Goal: Task Accomplishment & Management: Use online tool/utility

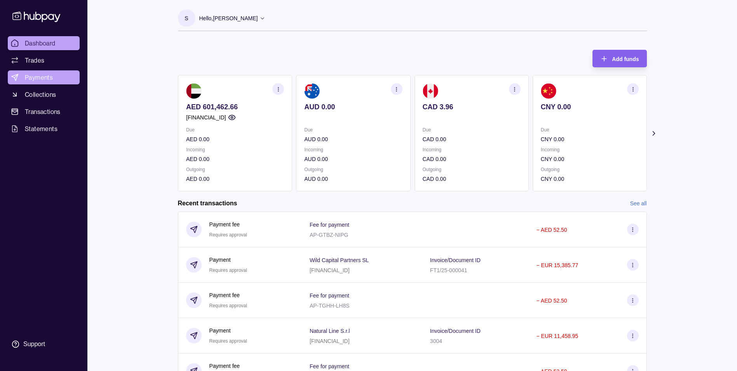
click at [55, 77] on link "Payments" at bounding box center [44, 77] width 72 height 14
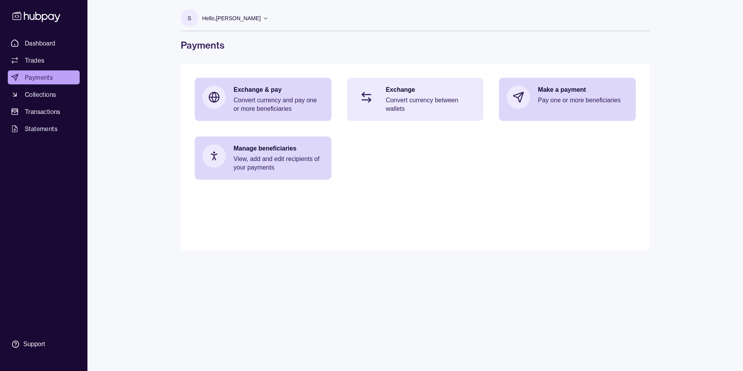
click at [406, 101] on p "Convert currency between wallets" at bounding box center [431, 104] width 90 height 17
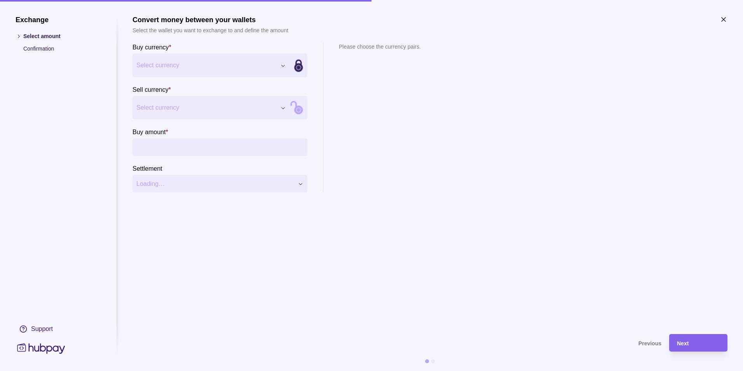
click at [211, 370] on div "Exchange Select amount Confirmation Support Convert money between your wallets …" at bounding box center [371, 371] width 743 height 0
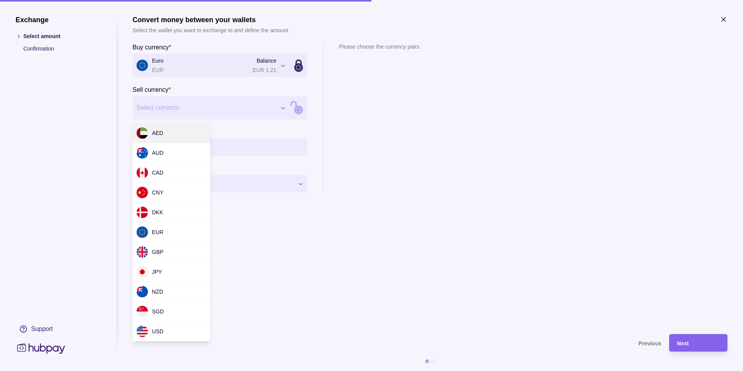
click at [225, 370] on div "Exchange Select amount Confirmation Support Convert money between your wallets …" at bounding box center [371, 371] width 743 height 0
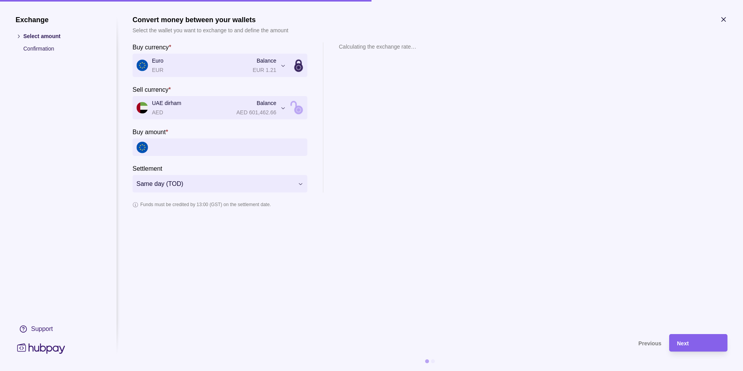
click at [212, 147] on input "Buy amount *" at bounding box center [228, 146] width 152 height 17
paste input "*********"
type input "*********"
click at [686, 337] on div "Next" at bounding box center [692, 342] width 54 height 17
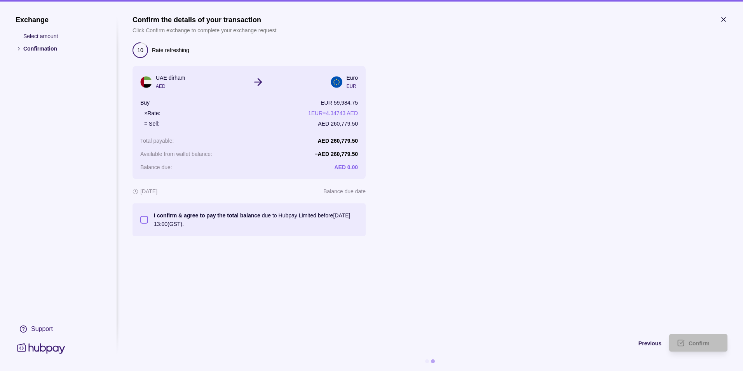
click at [145, 217] on button "I confirm & agree to pay the total balance due to Hubpay Limited before [DATE] …" at bounding box center [144, 220] width 8 height 8
click at [694, 341] on span "Confirm" at bounding box center [699, 343] width 21 height 6
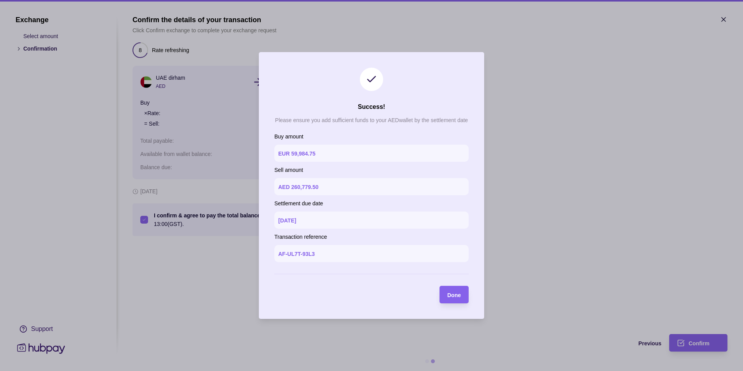
click at [459, 293] on span "Done" at bounding box center [454, 295] width 14 height 6
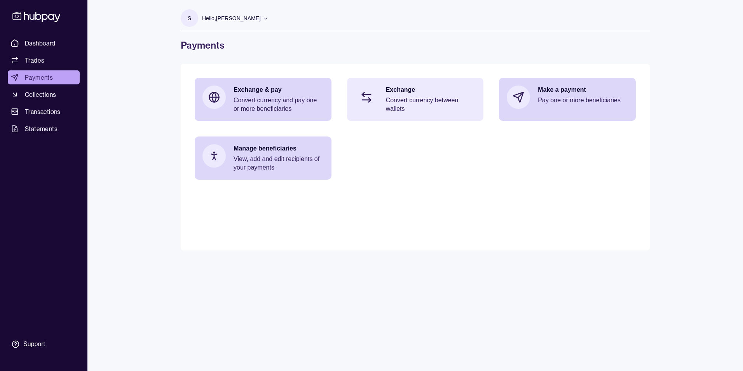
click at [421, 110] on p "Convert currency between wallets" at bounding box center [431, 104] width 90 height 17
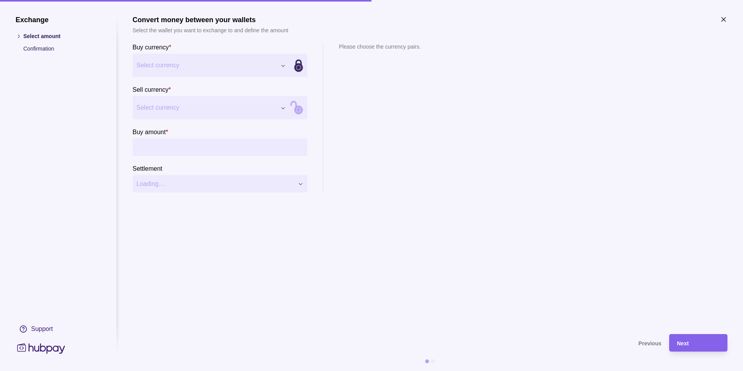
click at [211, 370] on div "Exchange Select amount Confirmation Support Convert money between your wallets …" at bounding box center [371, 371] width 743 height 0
click at [194, 370] on div "Exchange Select amount Confirmation Support Convert money between your wallets …" at bounding box center [371, 371] width 743 height 0
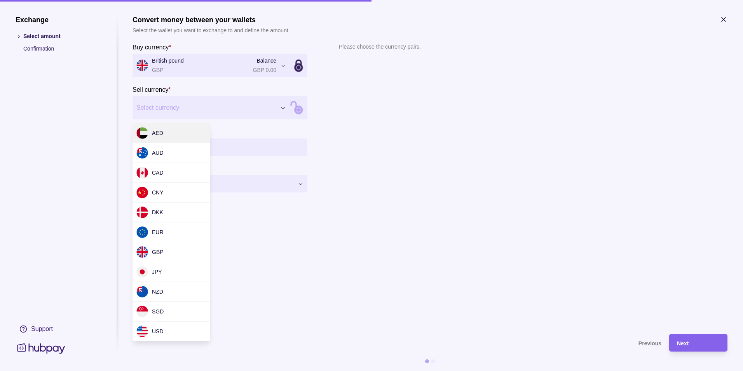
click at [241, 370] on div "Exchange Select amount Confirmation Support Convert money between your wallets …" at bounding box center [371, 371] width 743 height 0
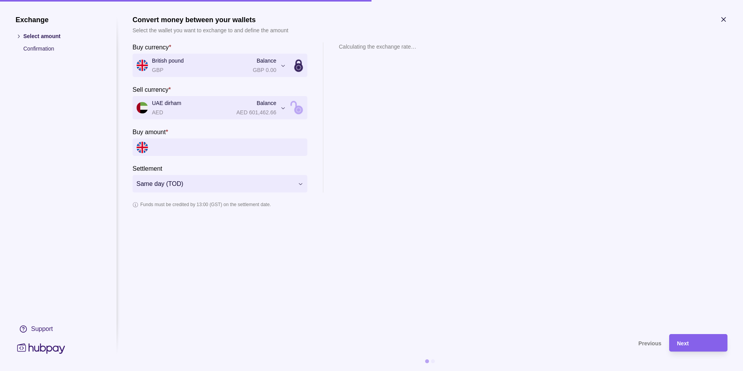
click at [254, 143] on input "Buy amount *" at bounding box center [228, 146] width 152 height 17
paste input "*********"
type input "*********"
click at [598, 222] on section "**********" at bounding box center [430, 171] width 595 height 311
click at [697, 339] on div "Next" at bounding box center [698, 342] width 43 height 9
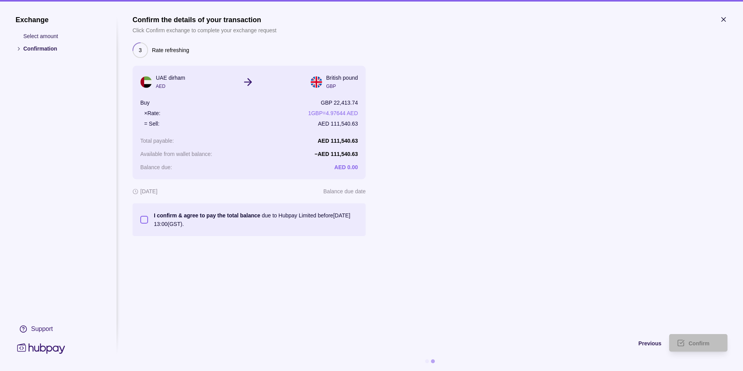
click at [143, 222] on button "I confirm & agree to pay the total balance due to Hubpay Limited before [DATE] …" at bounding box center [144, 220] width 8 height 8
click at [685, 342] on div "Confirm" at bounding box center [692, 342] width 54 height 17
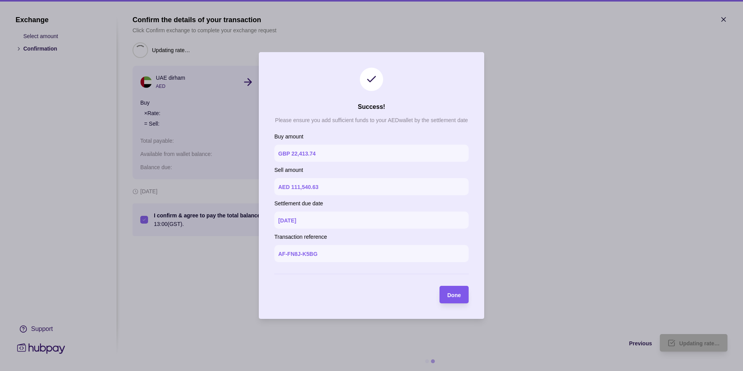
click at [463, 293] on section "Done" at bounding box center [454, 294] width 29 height 17
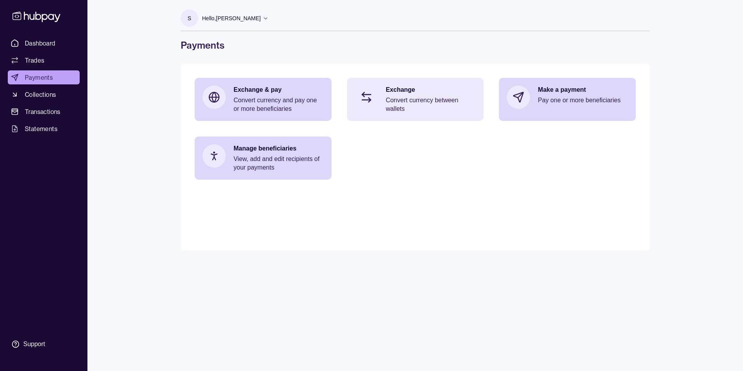
click at [429, 106] on p "Convert currency between wallets" at bounding box center [431, 104] width 90 height 17
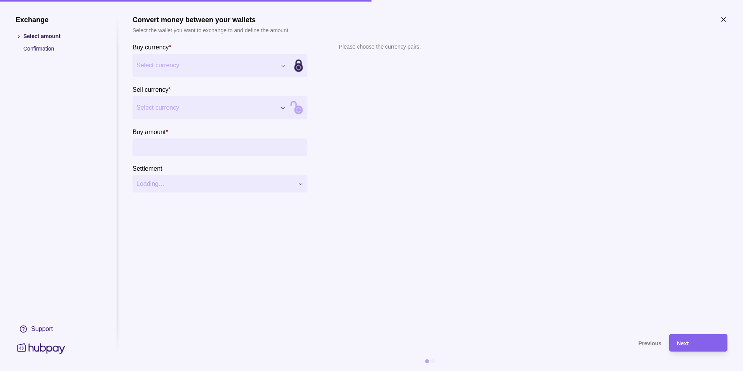
click at [166, 370] on div "Exchange Select amount Confirmation Support Convert money between your wallets …" at bounding box center [371, 371] width 743 height 0
click at [218, 370] on div "Exchange Select amount Confirmation Support Convert money between your wallets …" at bounding box center [371, 371] width 743 height 0
click at [211, 147] on input "Buy amount *" at bounding box center [228, 146] width 152 height 17
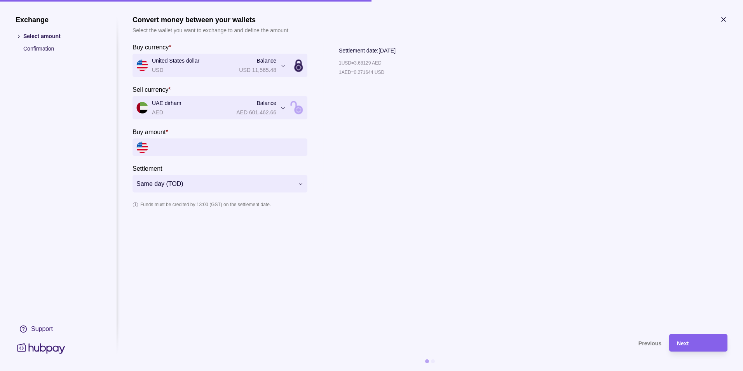
click at [726, 19] on icon "button" at bounding box center [724, 20] width 8 height 8
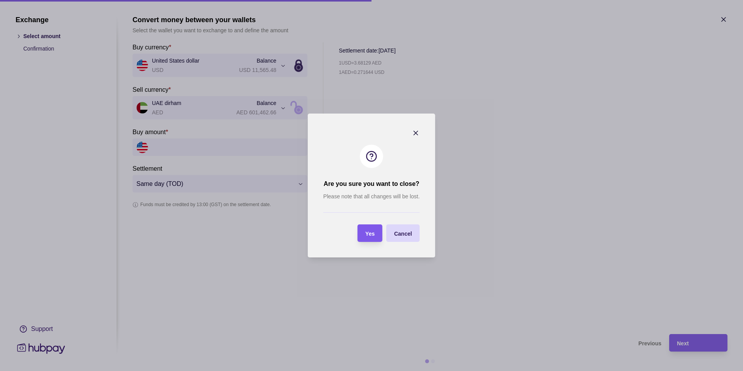
click at [370, 229] on div "Yes" at bounding box center [369, 233] width 9 height 9
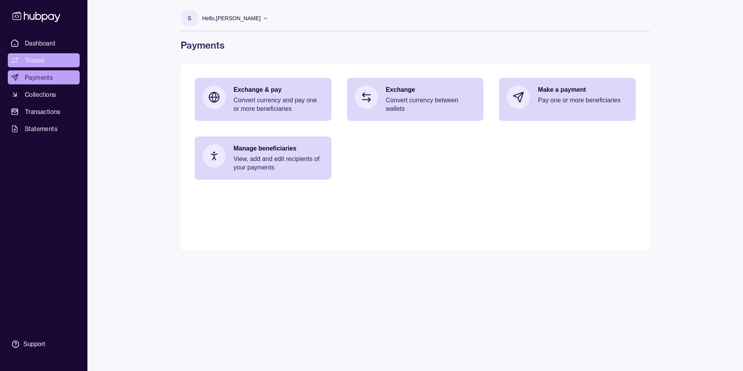
click at [47, 60] on link "Trades" at bounding box center [44, 60] width 72 height 14
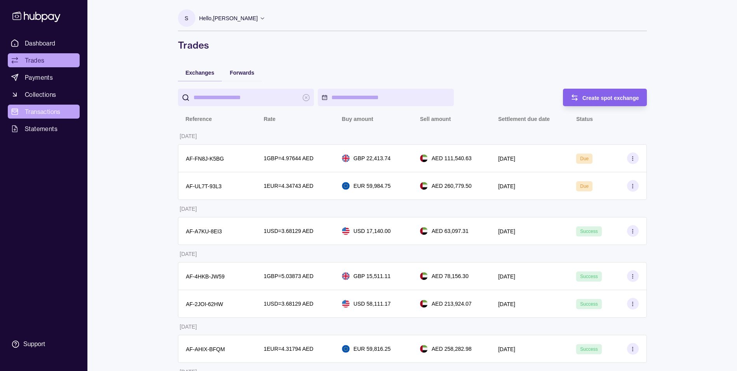
click at [45, 111] on span "Transactions" at bounding box center [43, 111] width 36 height 9
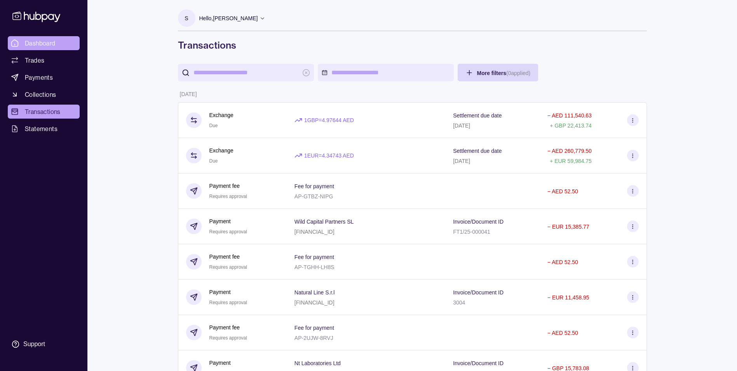
click at [54, 45] on span "Dashboard" at bounding box center [40, 42] width 31 height 9
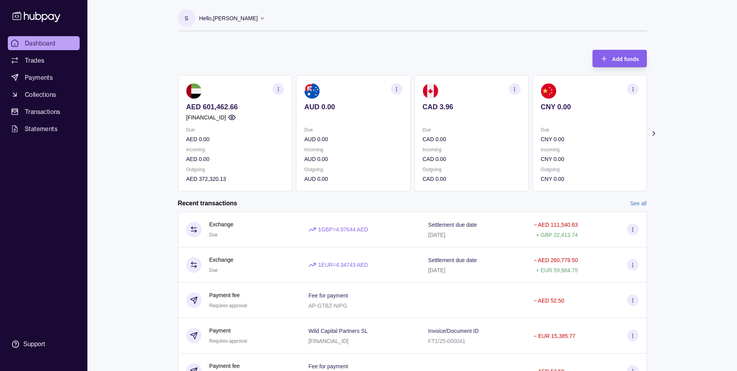
click at [655, 134] on icon at bounding box center [654, 133] width 8 height 8
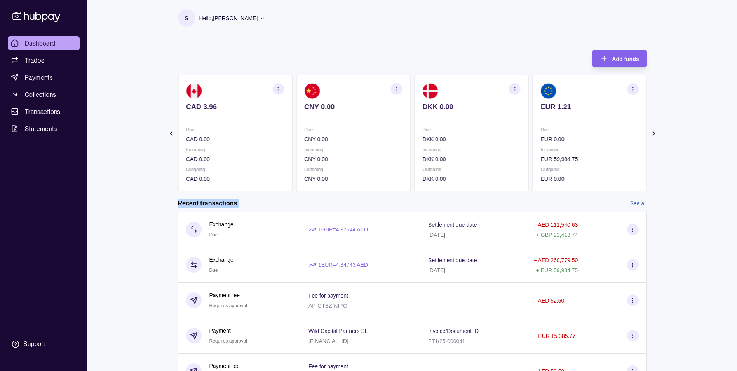
click at [655, 134] on icon at bounding box center [654, 133] width 8 height 8
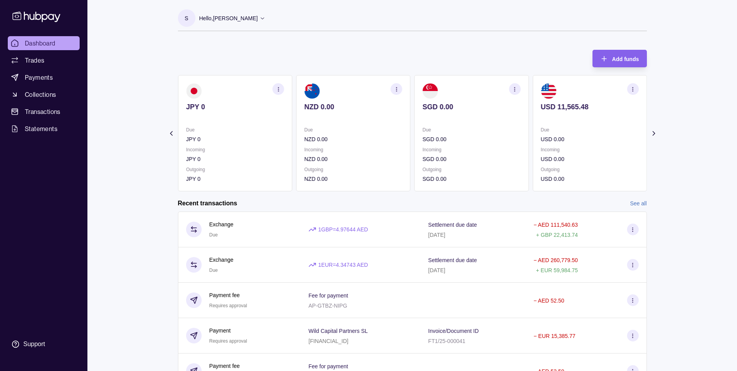
click at [655, 134] on icon at bounding box center [654, 133] width 8 height 8
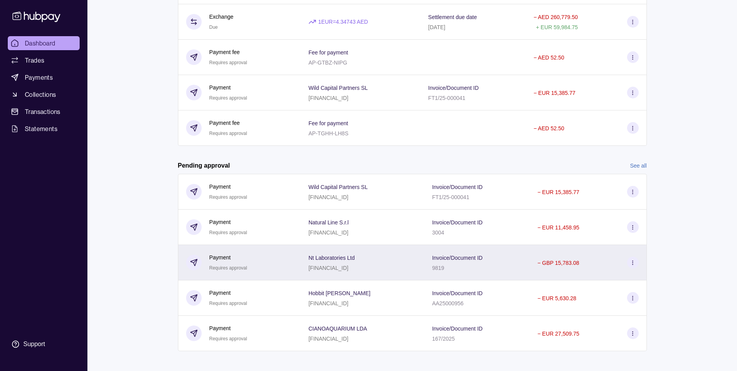
scroll to position [248, 0]
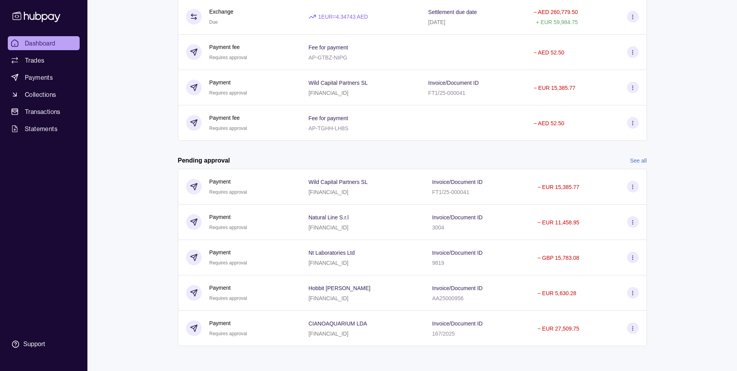
click at [637, 160] on link "See all" at bounding box center [638, 160] width 17 height 9
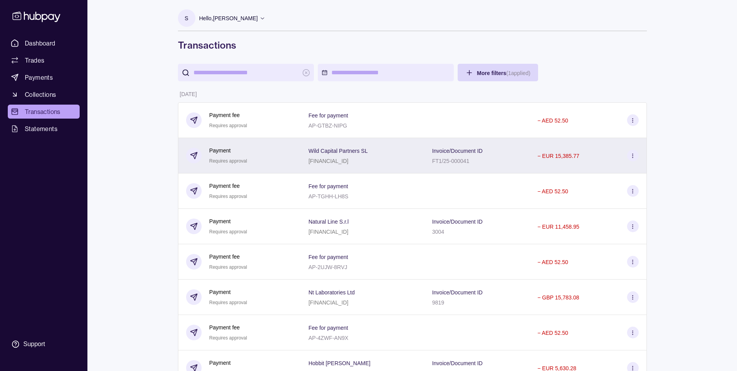
click at [633, 154] on icon at bounding box center [633, 156] width 6 height 6
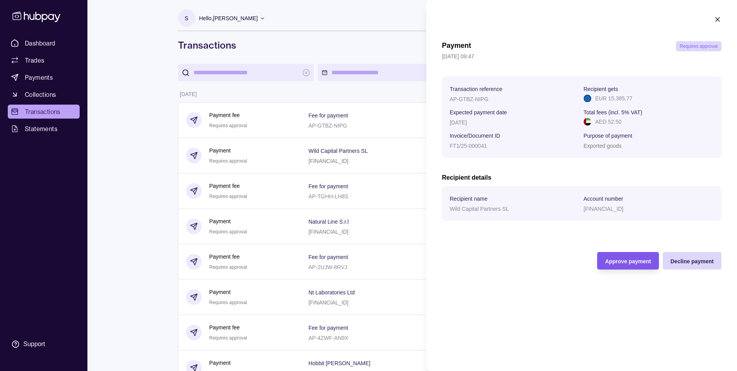
click at [628, 262] on span "Approve payment" at bounding box center [628, 261] width 46 height 6
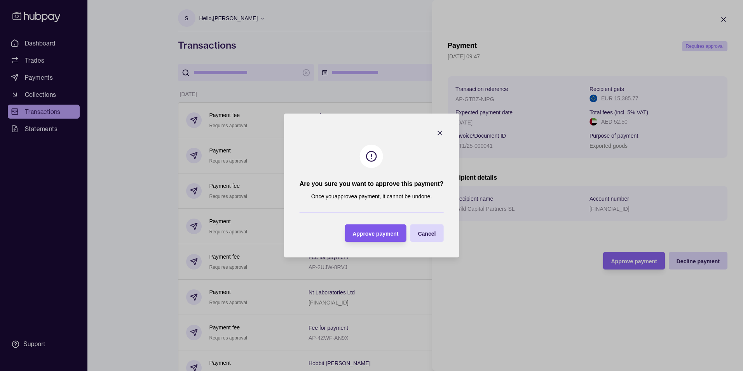
click at [372, 229] on div "Approve payment" at bounding box center [375, 233] width 46 height 9
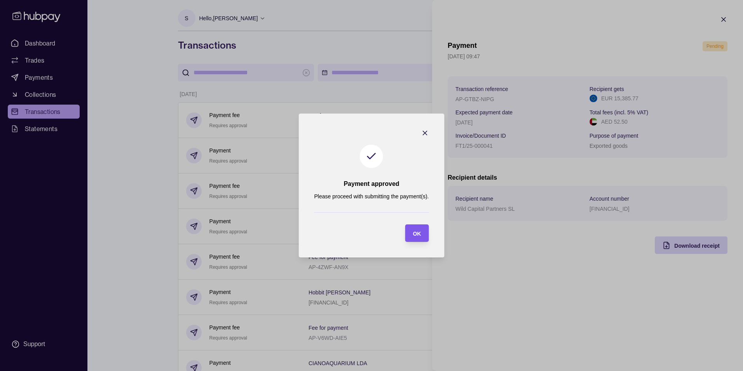
click at [416, 233] on span "OK" at bounding box center [417, 233] width 8 height 6
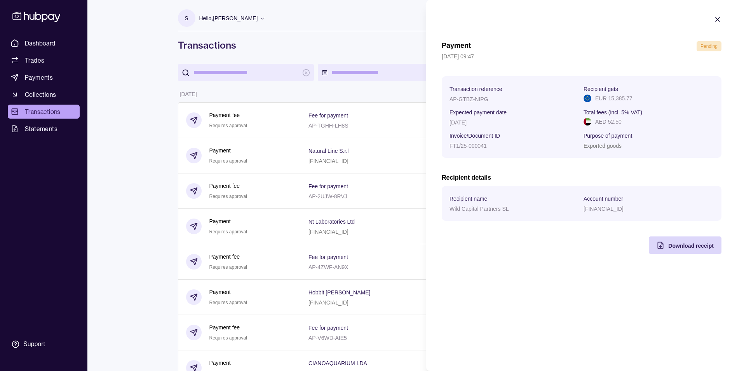
click at [720, 21] on icon "button" at bounding box center [718, 20] width 8 height 8
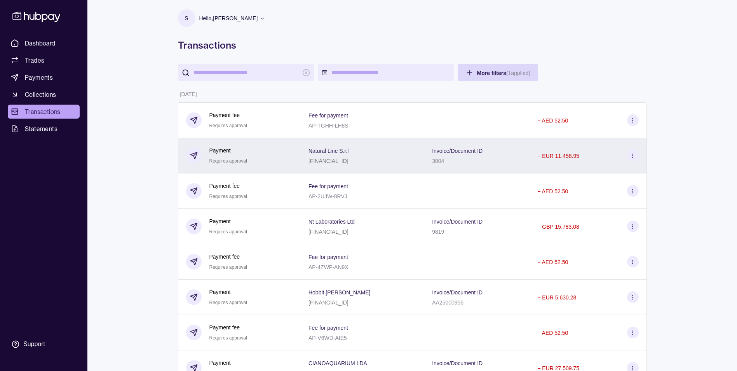
click at [636, 155] on section at bounding box center [633, 156] width 12 height 12
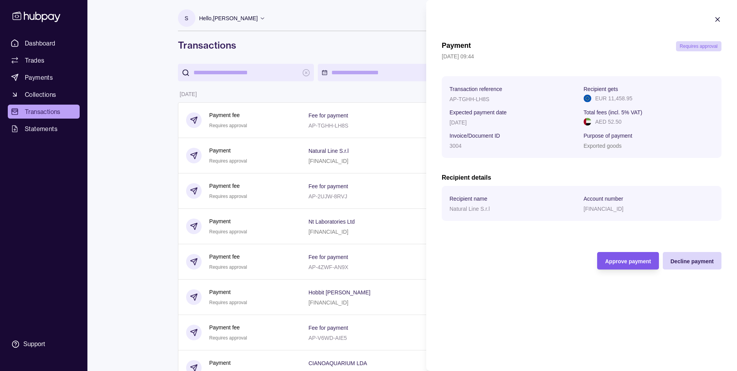
click at [634, 260] on span "Approve payment" at bounding box center [628, 261] width 46 height 6
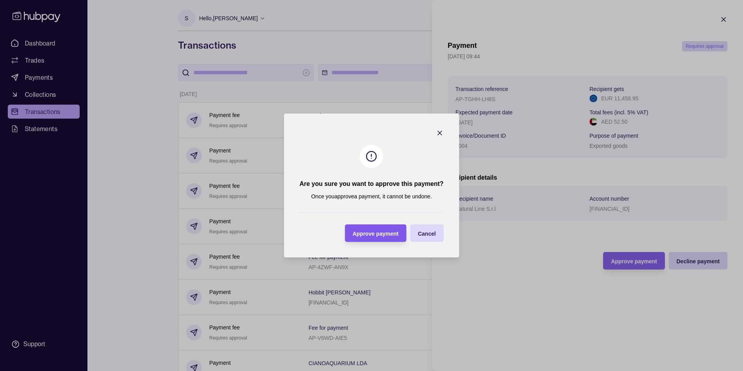
click at [373, 232] on span "Approve payment" at bounding box center [375, 233] width 46 height 6
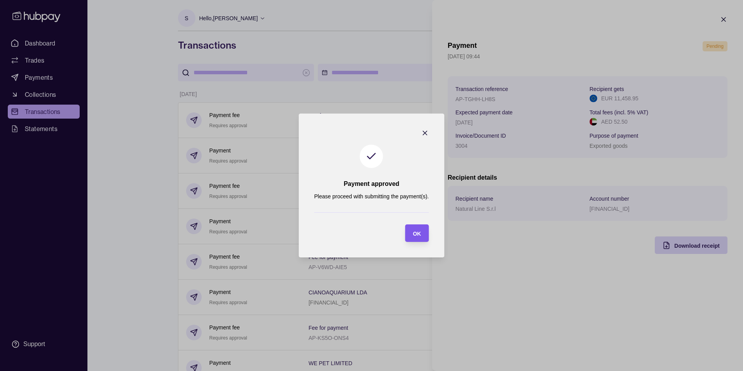
click at [424, 237] on section "OK" at bounding box center [417, 232] width 24 height 17
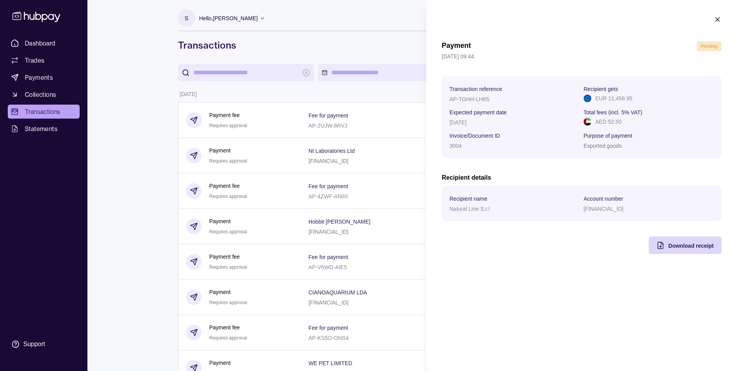
click at [721, 20] on icon "button" at bounding box center [718, 20] width 8 height 8
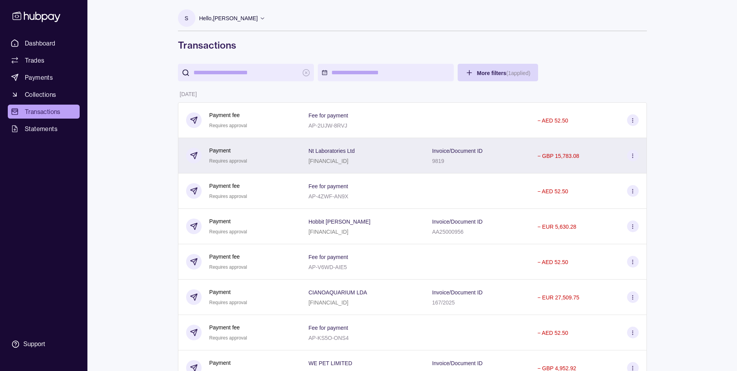
click at [634, 153] on icon at bounding box center [633, 156] width 6 height 6
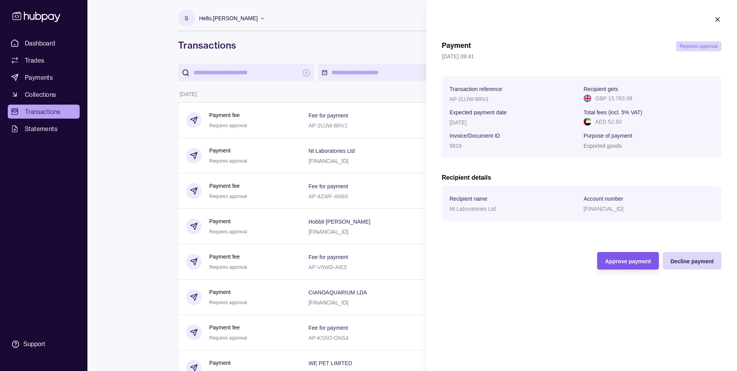
click at [605, 265] on div "Approve payment" at bounding box center [628, 260] width 46 height 9
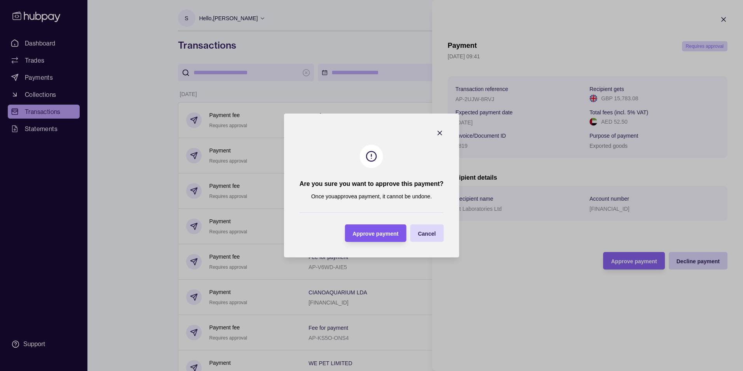
click at [369, 229] on div "Approve payment" at bounding box center [375, 233] width 46 height 9
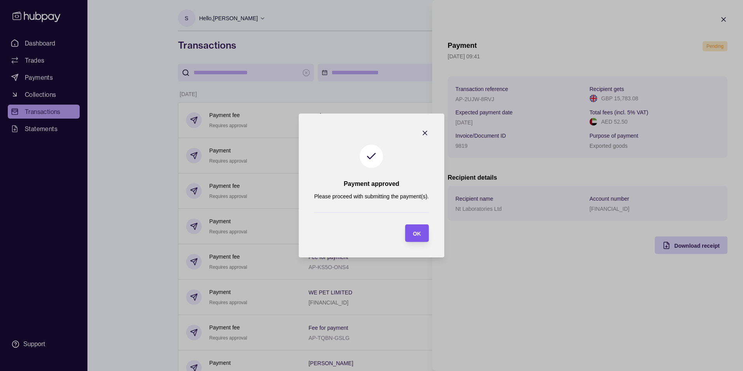
click at [423, 233] on section "OK" at bounding box center [417, 232] width 24 height 17
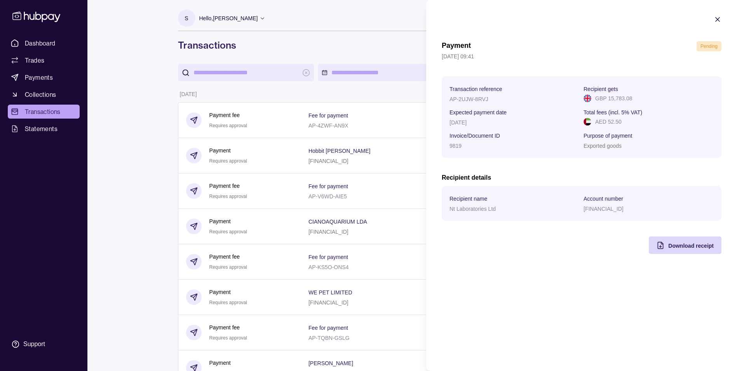
click at [717, 20] on icon "button" at bounding box center [718, 19] width 4 height 4
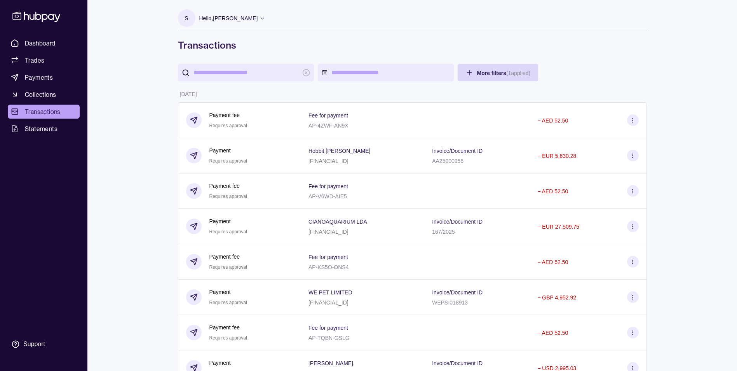
click at [636, 154] on section at bounding box center [633, 156] width 12 height 12
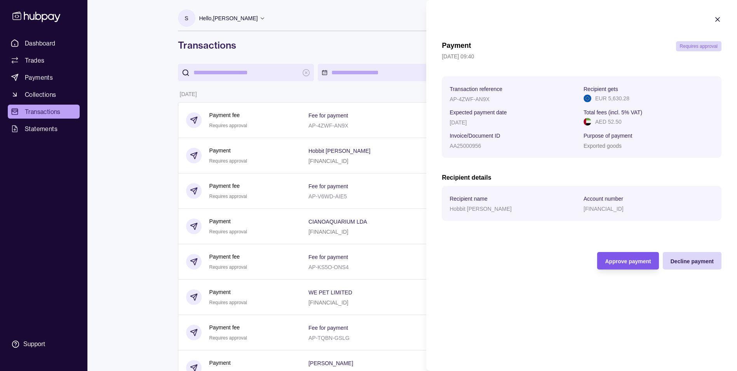
click at [620, 260] on span "Approve payment" at bounding box center [628, 261] width 46 height 6
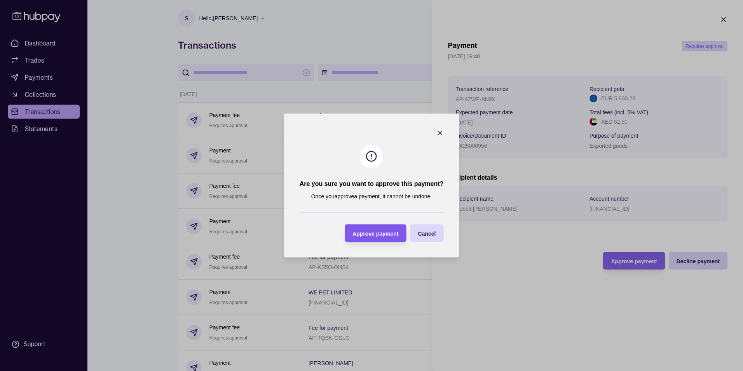
click at [354, 241] on div "Approve payment" at bounding box center [370, 232] width 58 height 17
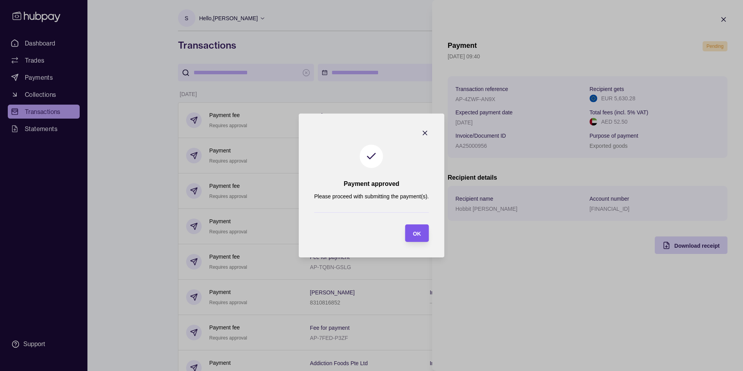
click at [415, 232] on span "OK" at bounding box center [417, 233] width 8 height 6
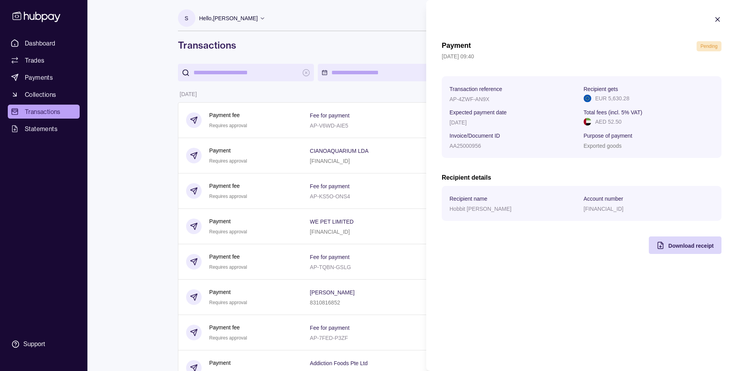
click at [723, 20] on section "Payment Pending [DATE] 09:40 Transaction reference AP-4ZWF-AN9X Recipient gets …" at bounding box center [581, 134] width 311 height 269
click at [718, 19] on icon "button" at bounding box center [718, 19] width 4 height 4
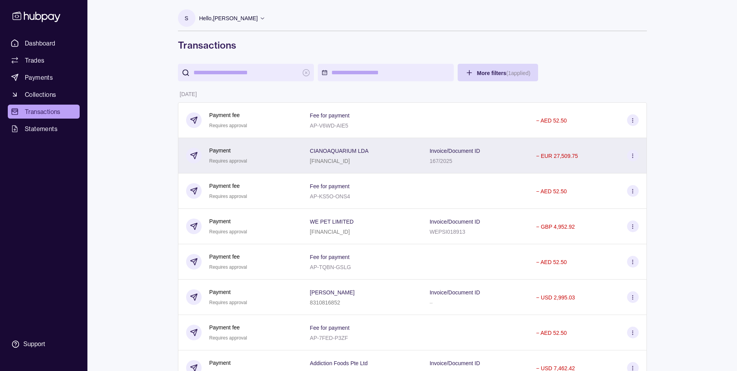
click at [633, 156] on icon at bounding box center [633, 156] width 6 height 6
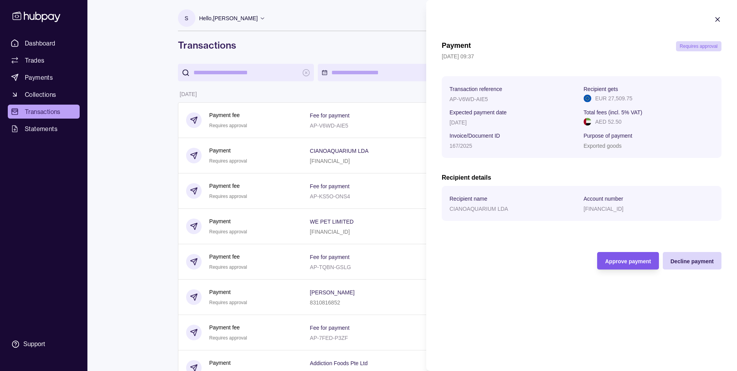
click at [608, 256] on div "Approve payment" at bounding box center [628, 260] width 46 height 9
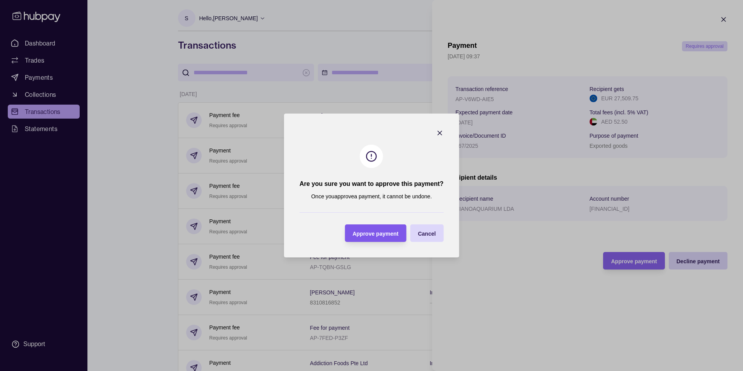
click at [396, 227] on div "Approve payment" at bounding box center [370, 232] width 58 height 17
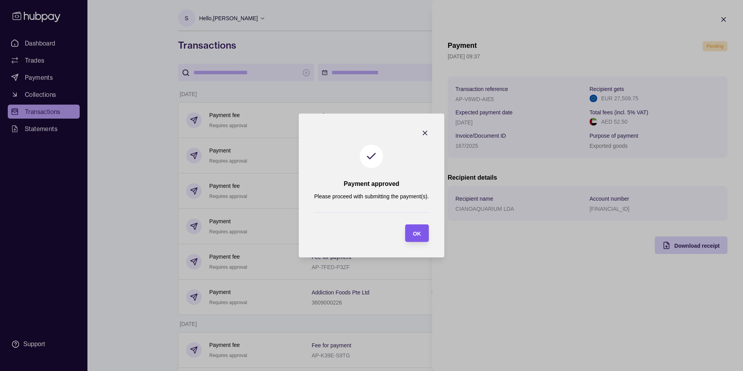
click at [406, 227] on div "OK" at bounding box center [411, 232] width 20 height 17
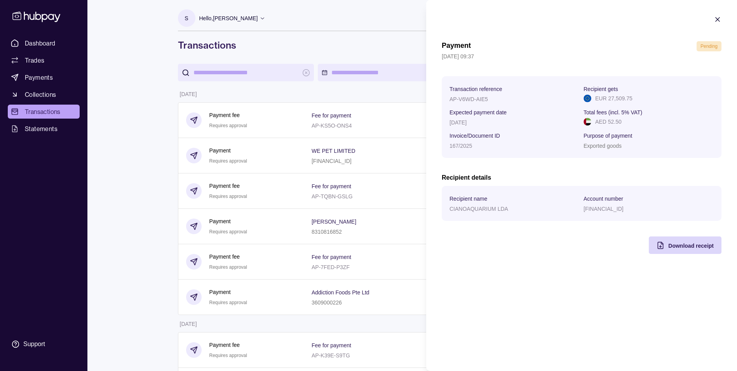
click at [714, 22] on icon "button" at bounding box center [718, 20] width 8 height 8
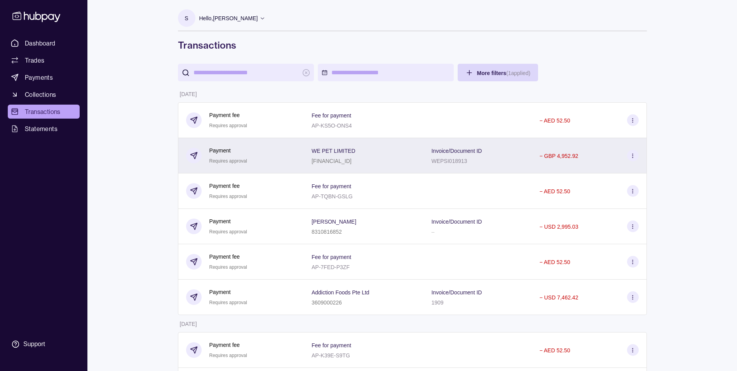
click at [633, 150] on section at bounding box center [633, 156] width 12 height 12
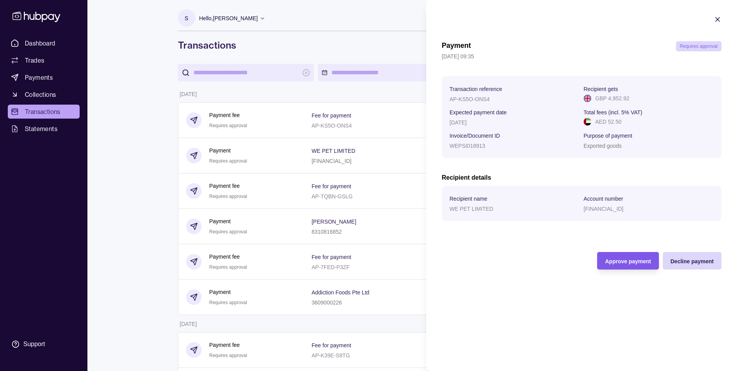
click at [626, 265] on div "Approve payment" at bounding box center [622, 260] width 58 height 17
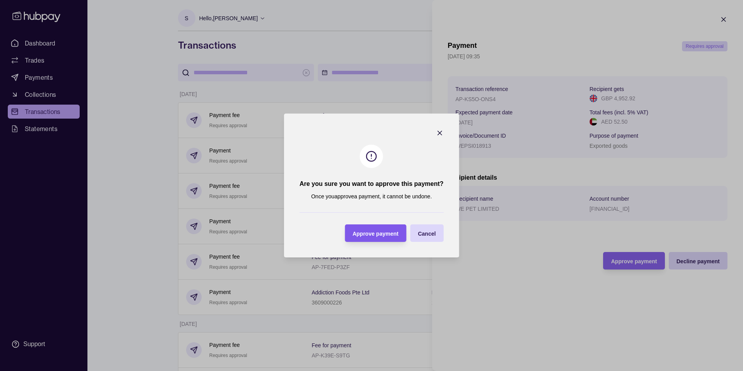
click at [366, 232] on span "Approve payment" at bounding box center [375, 233] width 46 height 6
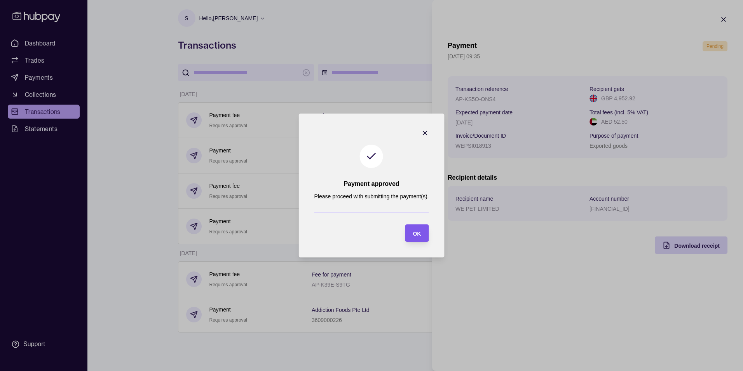
click at [410, 234] on div "OK" at bounding box center [411, 232] width 20 height 17
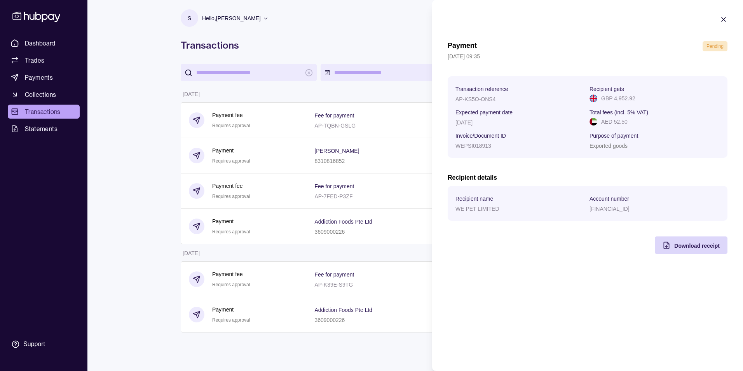
click at [725, 20] on icon "button" at bounding box center [724, 20] width 8 height 8
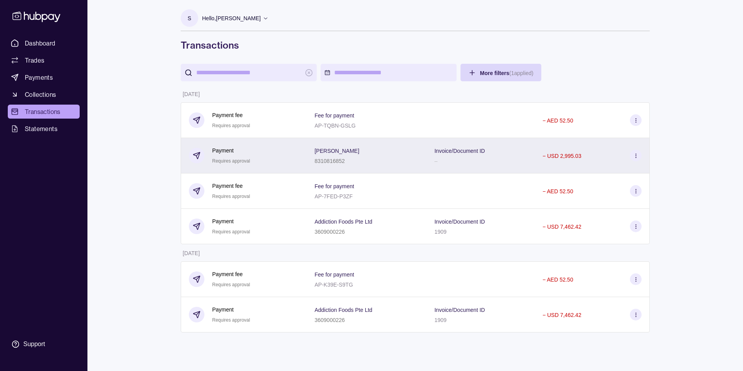
click at [635, 155] on icon at bounding box center [636, 156] width 6 height 6
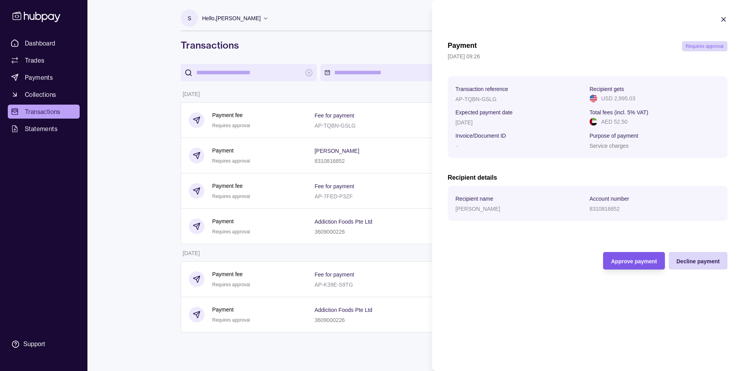
click at [612, 260] on span "Approve payment" at bounding box center [634, 261] width 46 height 6
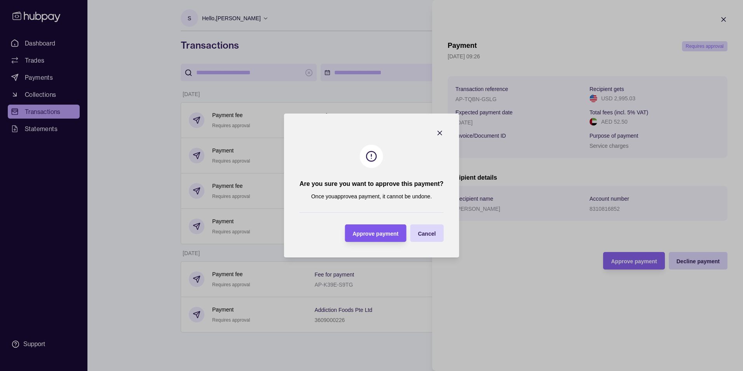
click at [380, 229] on div "Approve payment" at bounding box center [375, 233] width 46 height 9
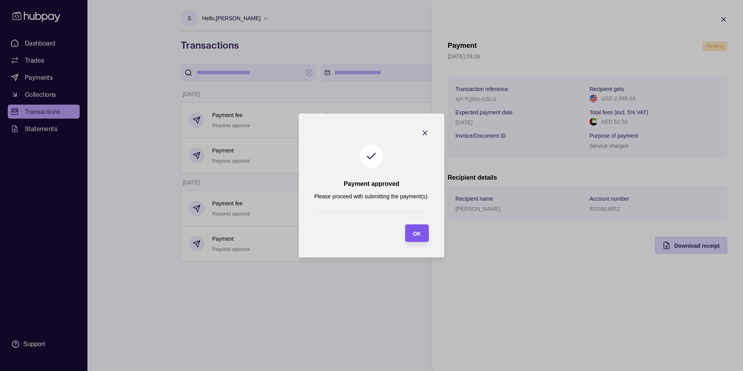
click at [422, 232] on section "OK" at bounding box center [417, 232] width 24 height 17
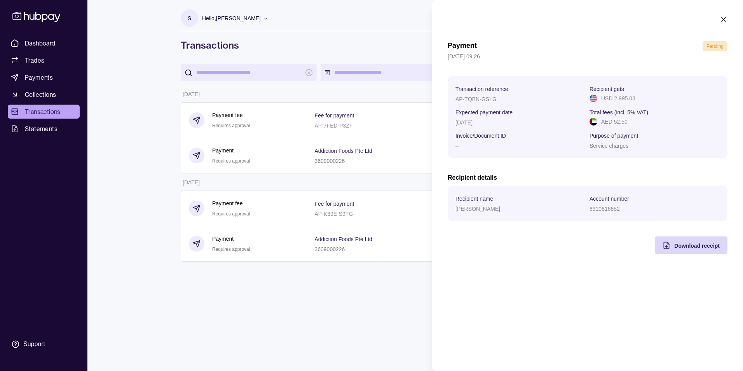
click at [726, 20] on icon "button" at bounding box center [724, 20] width 8 height 8
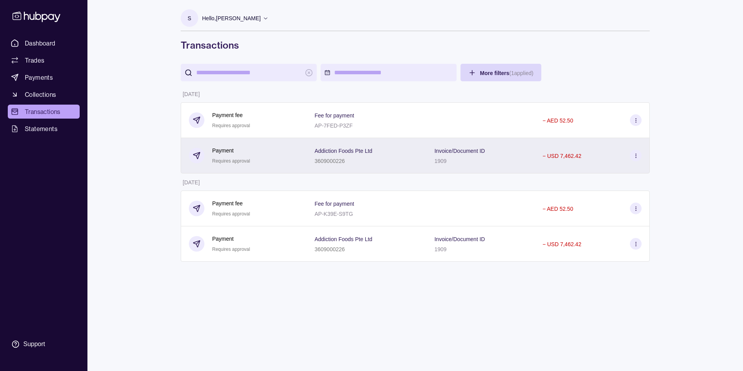
click at [638, 157] on icon at bounding box center [636, 156] width 6 height 6
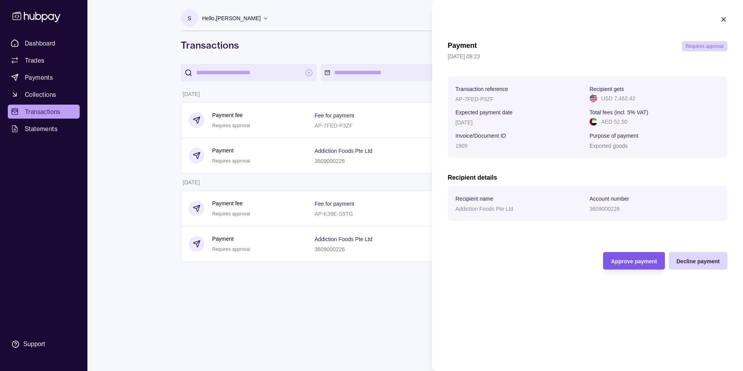
click at [635, 261] on span "Approve payment" at bounding box center [634, 261] width 46 height 6
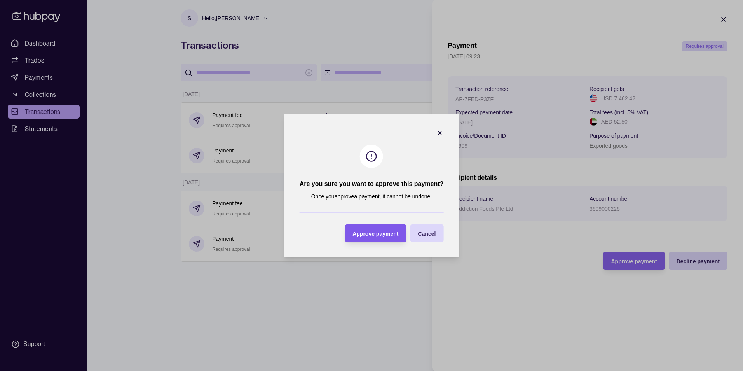
click at [365, 227] on div "Approve payment" at bounding box center [370, 232] width 58 height 17
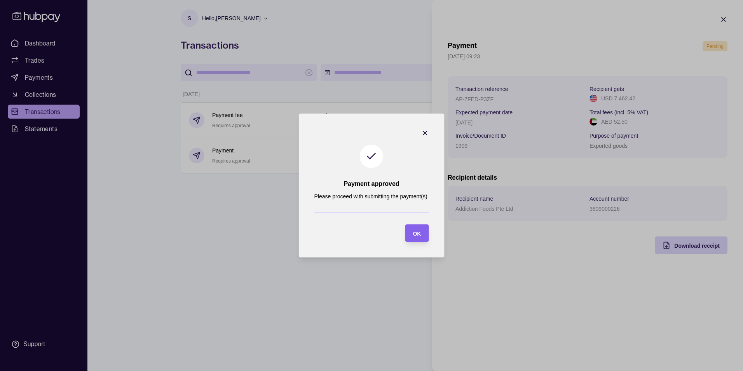
click at [425, 132] on icon "button" at bounding box center [425, 133] width 8 height 8
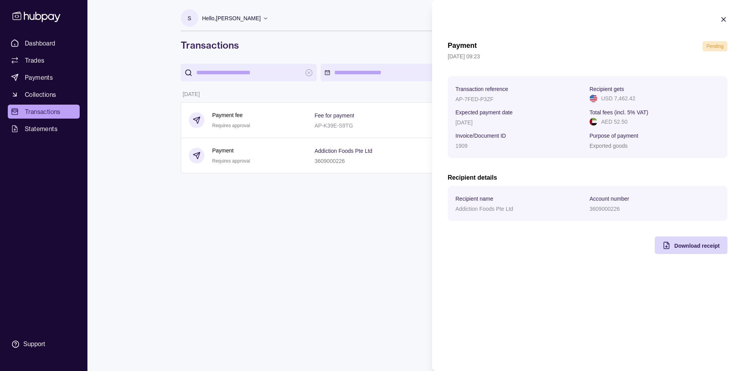
click at [726, 17] on icon "button" at bounding box center [724, 19] width 4 height 4
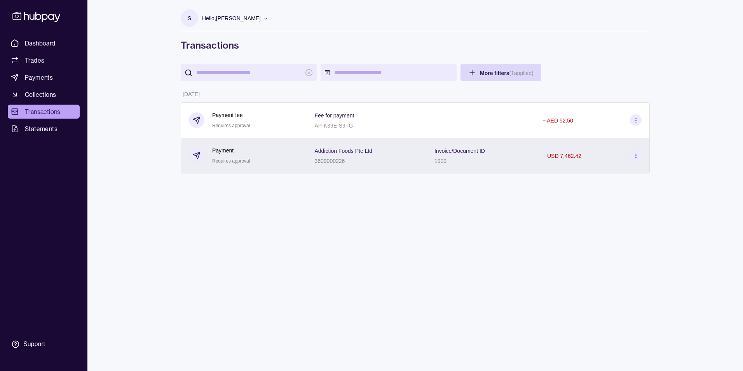
click at [632, 159] on section at bounding box center [636, 156] width 12 height 12
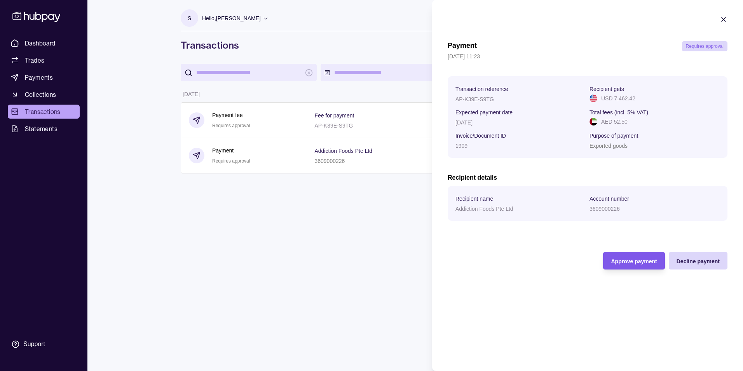
click at [644, 266] on div "Approve payment" at bounding box center [628, 260] width 58 height 17
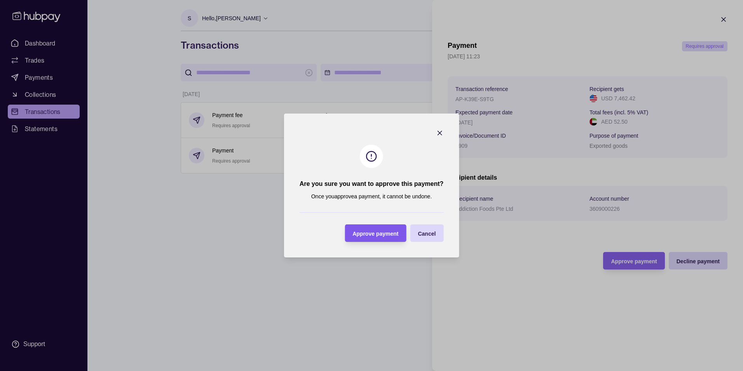
click at [373, 231] on span "Approve payment" at bounding box center [375, 233] width 46 height 6
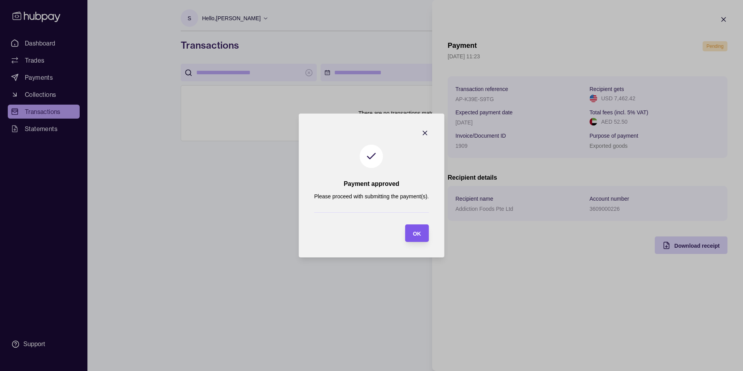
click at [405, 233] on div "button" at bounding box center [405, 233] width 6 height 6
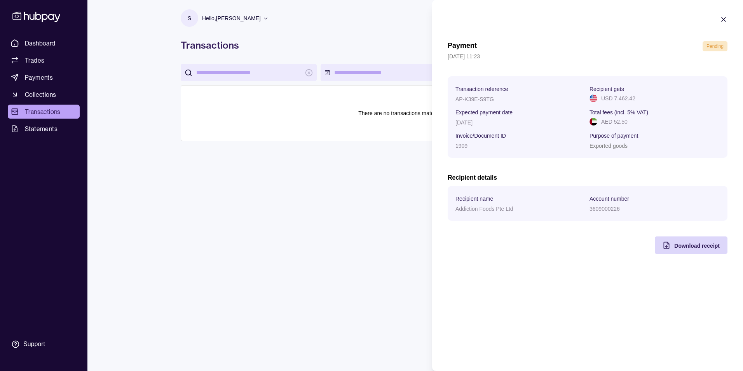
click at [725, 19] on icon "button" at bounding box center [724, 20] width 8 height 8
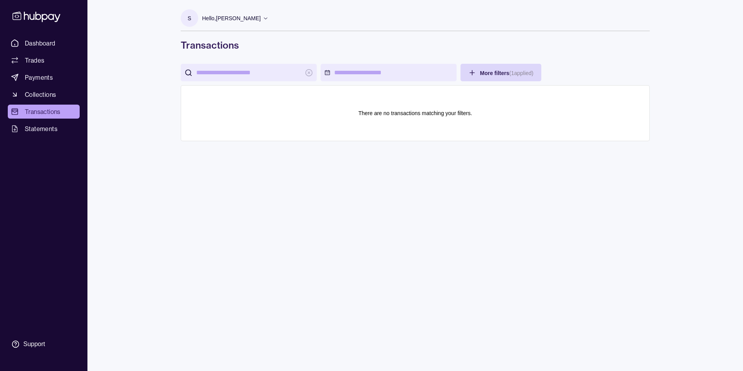
click at [521, 167] on div "S Hello, [PERSON_NAME] THE PET SHOP LLC Account Terms and conditions Privacy po…" at bounding box center [415, 185] width 500 height 371
click at [30, 40] on span "Dashboard" at bounding box center [40, 42] width 31 height 9
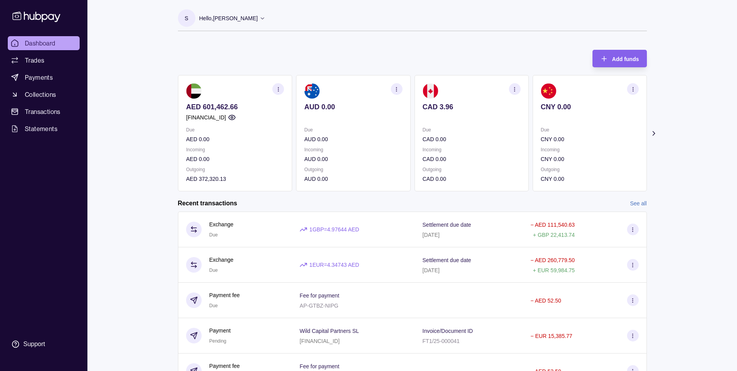
click at [652, 133] on icon at bounding box center [654, 133] width 8 height 8
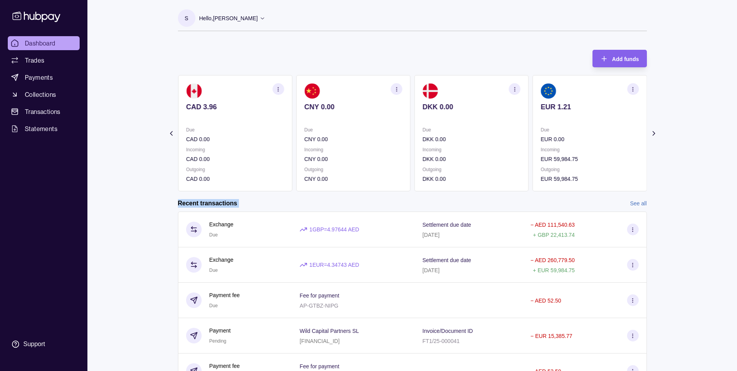
click at [652, 133] on icon at bounding box center [654, 133] width 8 height 8
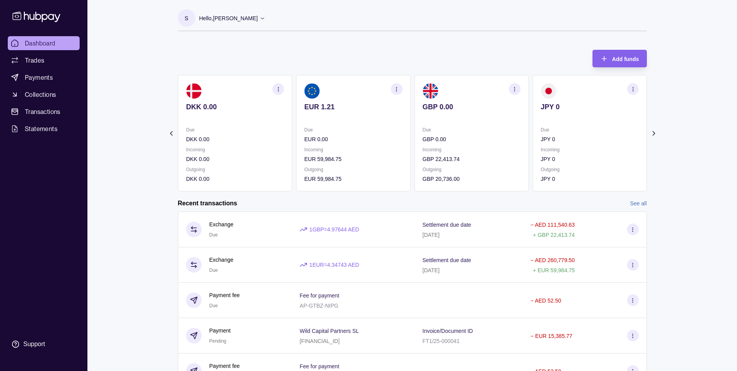
click at [652, 133] on icon at bounding box center [654, 133] width 8 height 8
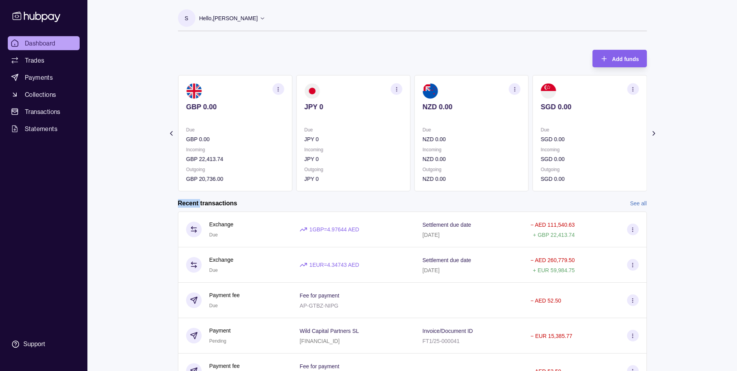
click at [652, 133] on icon at bounding box center [654, 133] width 8 height 8
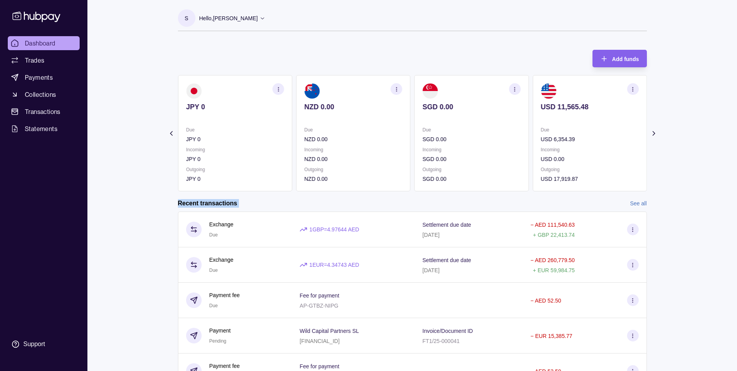
click at [652, 133] on icon at bounding box center [654, 133] width 8 height 8
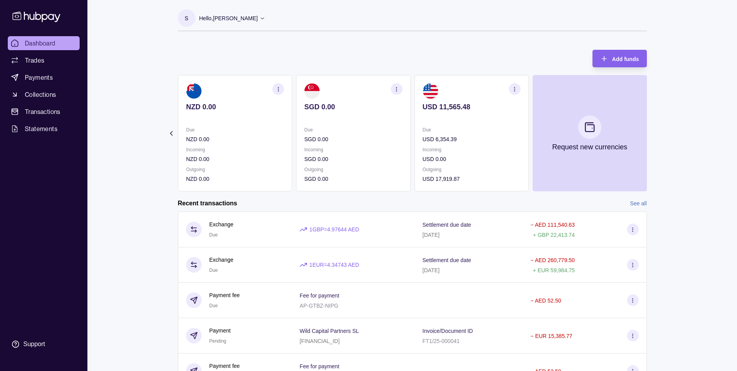
click at [708, 161] on div "Dashboard Trades Payments Collections Transactions Statements Support S Hello, …" at bounding box center [368, 248] width 737 height 497
click at [52, 78] on link "Payments" at bounding box center [44, 77] width 72 height 14
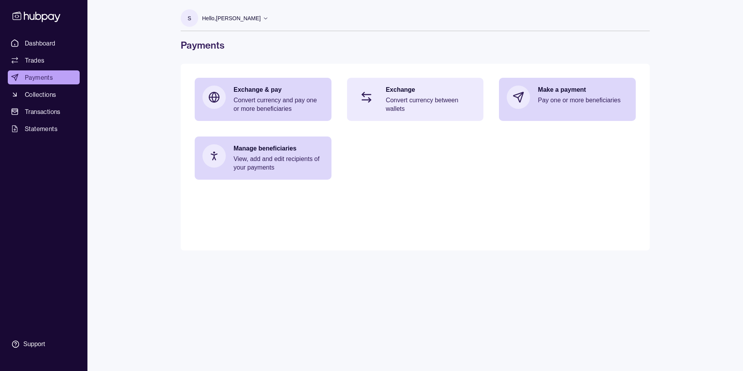
click at [416, 90] on p "Exchange" at bounding box center [431, 89] width 90 height 9
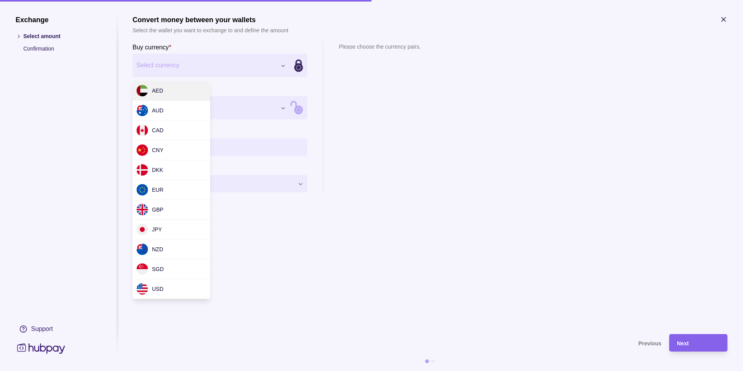
click at [246, 370] on div "Exchange Select amount Confirmation Support Convert money between your wallets …" at bounding box center [371, 371] width 743 height 0
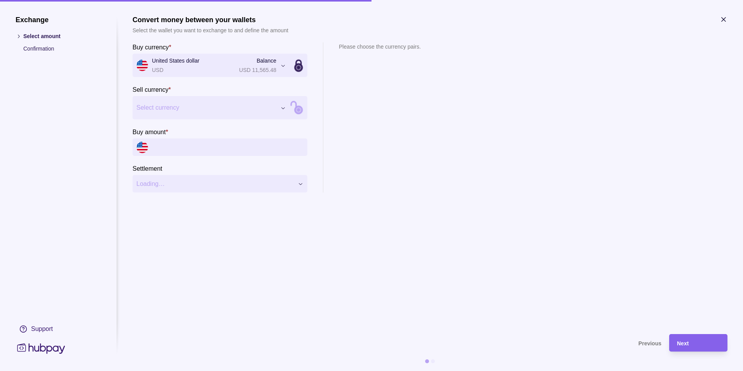
click at [222, 370] on div "Exchange Select amount Confirmation Support Convert money between your wallets …" at bounding box center [371, 371] width 743 height 0
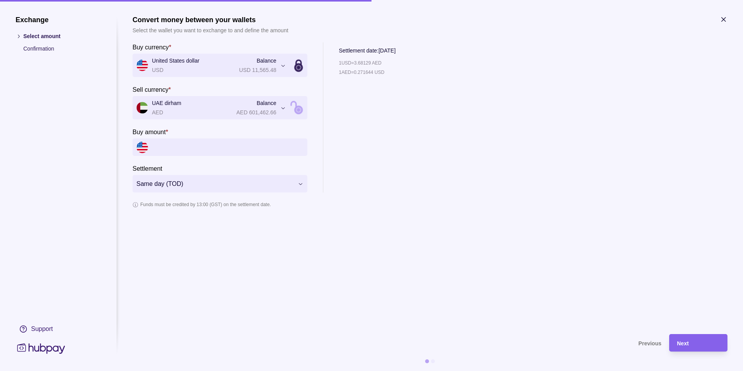
click at [236, 147] on input "Buy amount *" at bounding box center [228, 146] width 152 height 17
